Goal: Task Accomplishment & Management: Complete application form

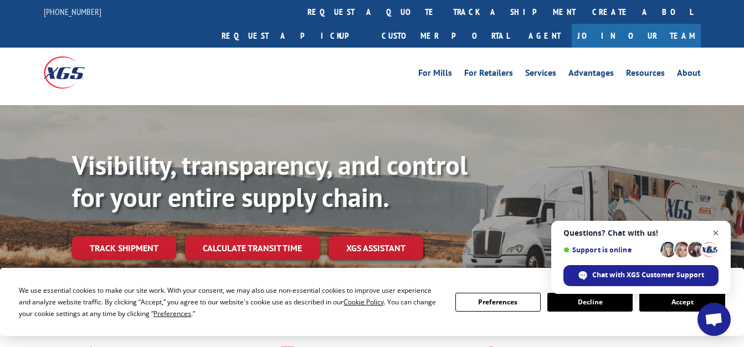
click at [717, 231] on span "Open chat" at bounding box center [716, 233] width 14 height 14
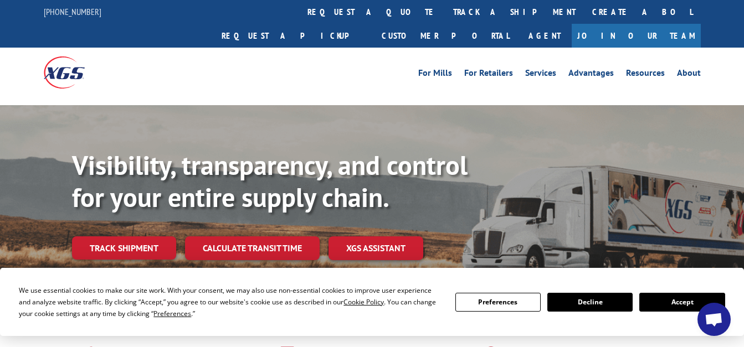
click at [669, 24] on link "Join Our Team" at bounding box center [635, 36] width 129 height 24
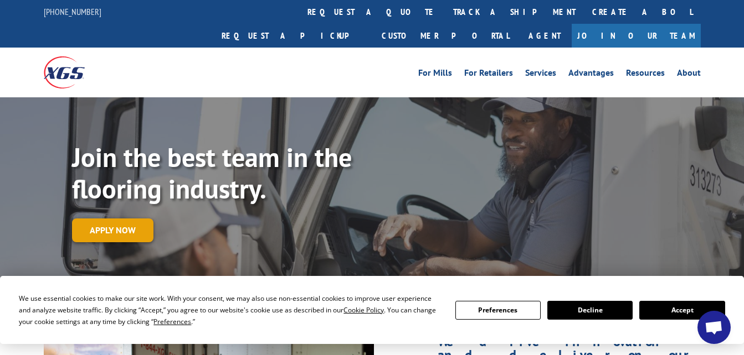
click at [123, 219] on link "Apply now" at bounding box center [112, 231] width 81 height 24
